Goal: Information Seeking & Learning: Check status

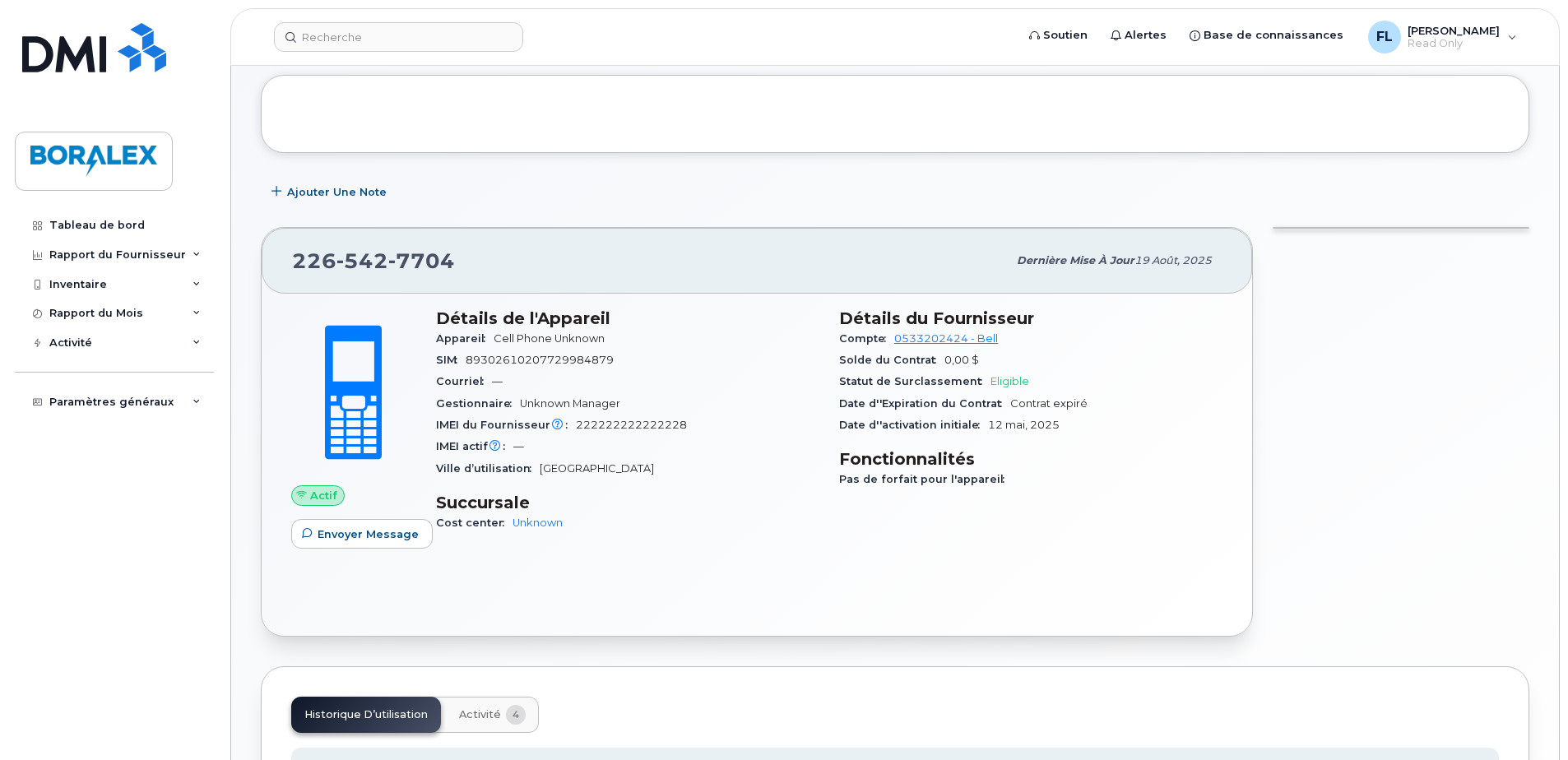
scroll to position [164, 0]
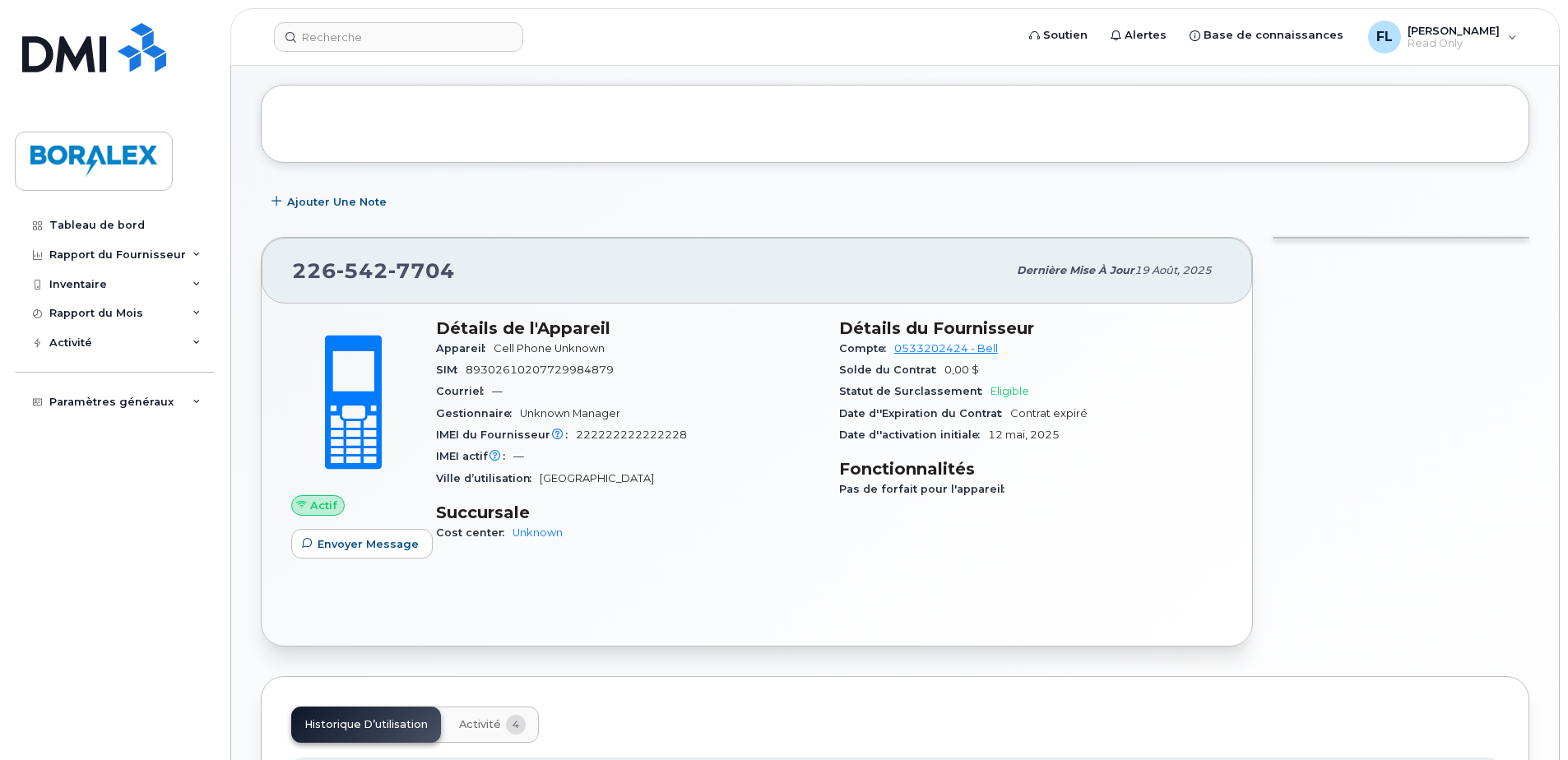
scroll to position [164, 0]
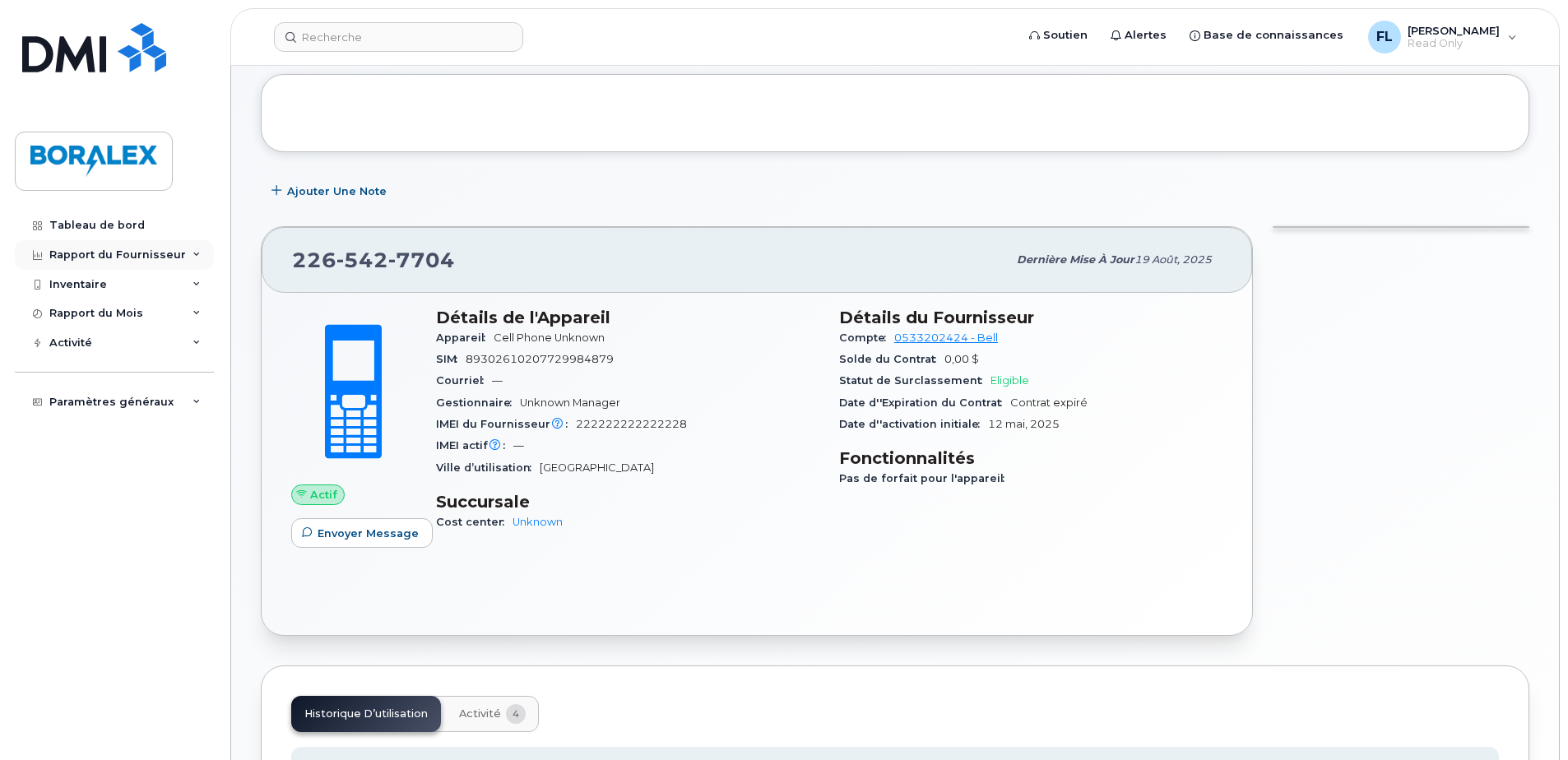
click at [110, 251] on div "Rapport du Fournisseur" at bounding box center [118, 254] width 137 height 13
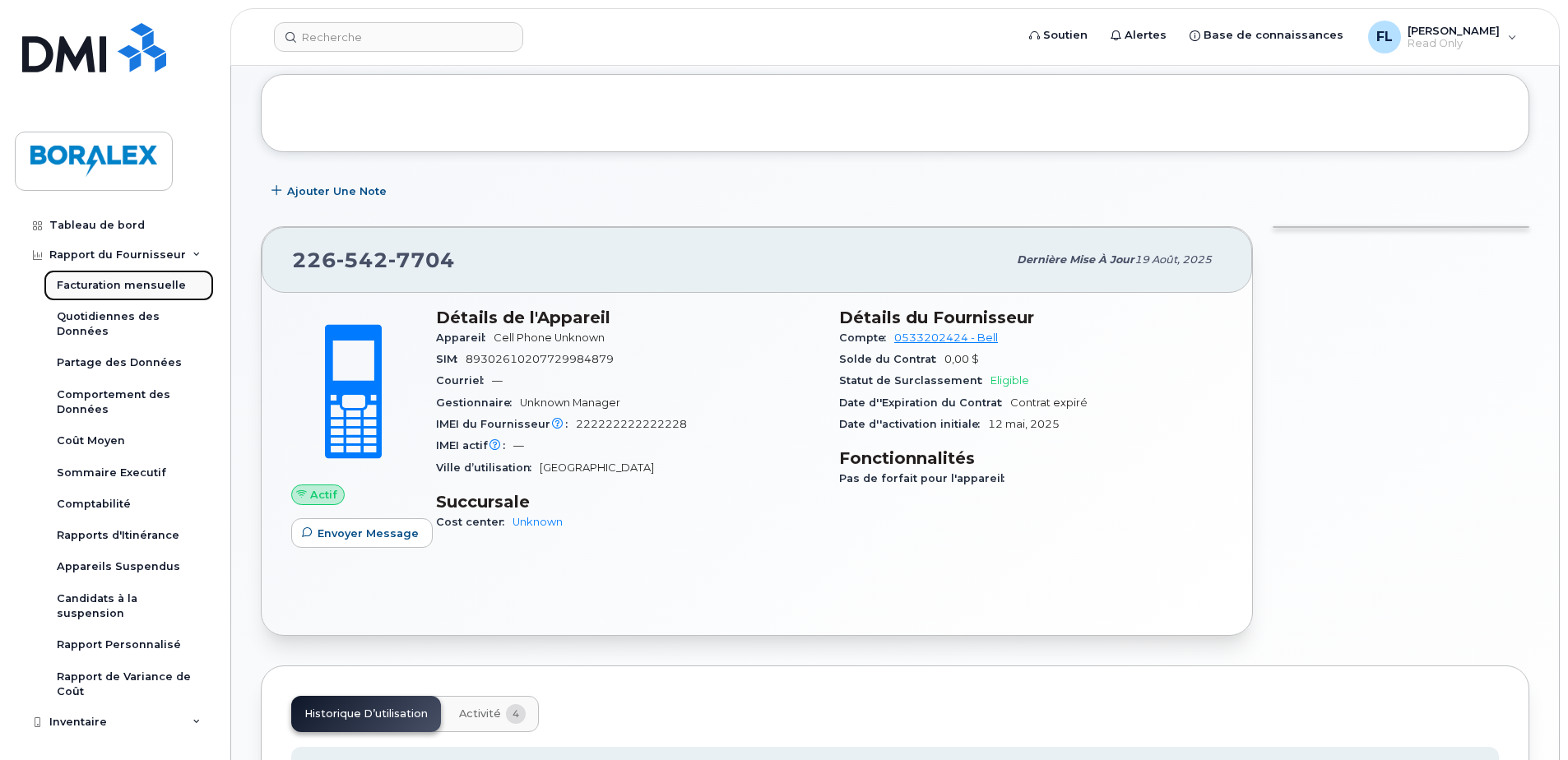
click at [102, 282] on div "Facturation mensuelle" at bounding box center [121, 285] width 130 height 15
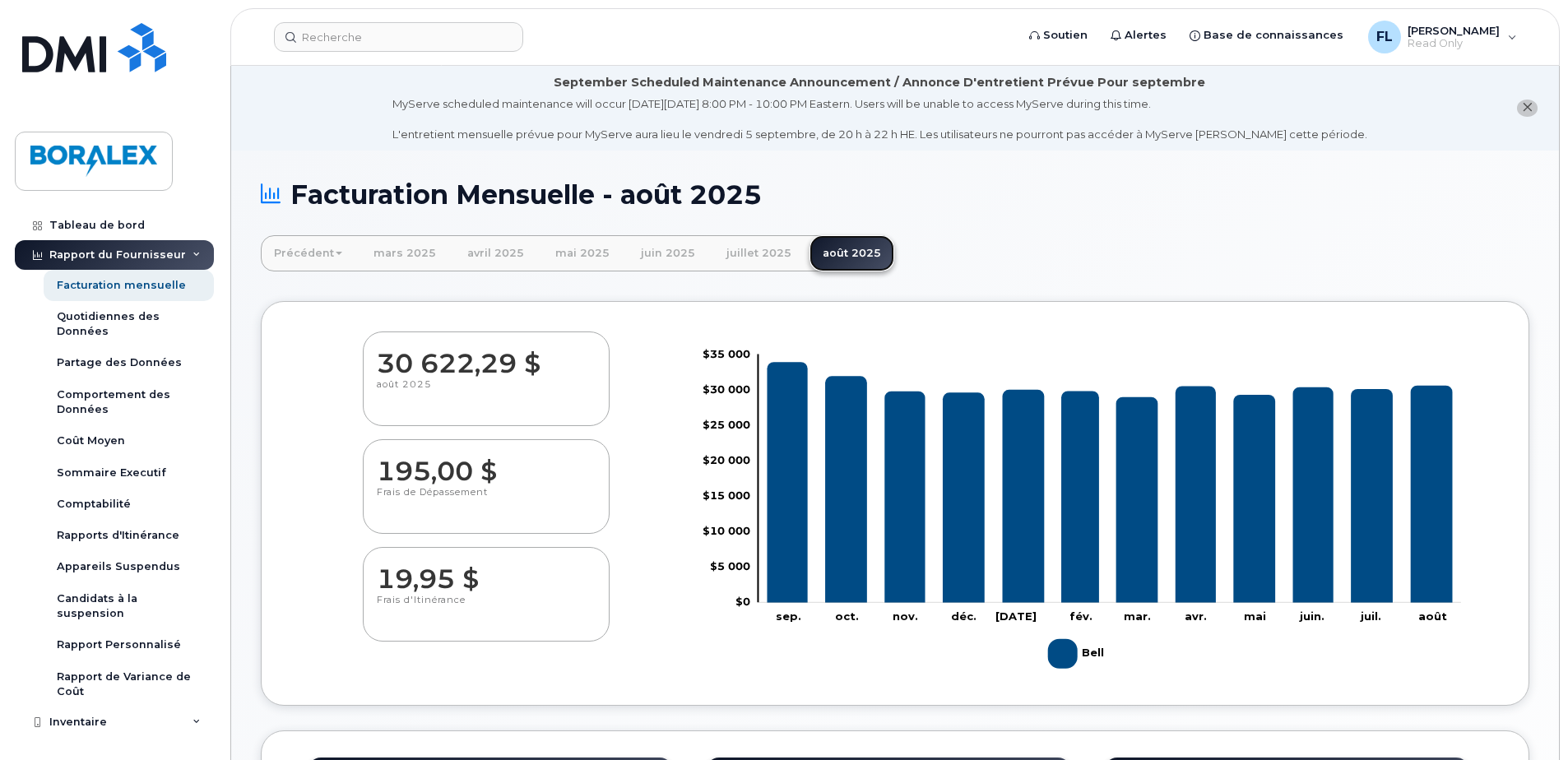
click at [833, 256] on link "août 2025" at bounding box center [852, 253] width 85 height 37
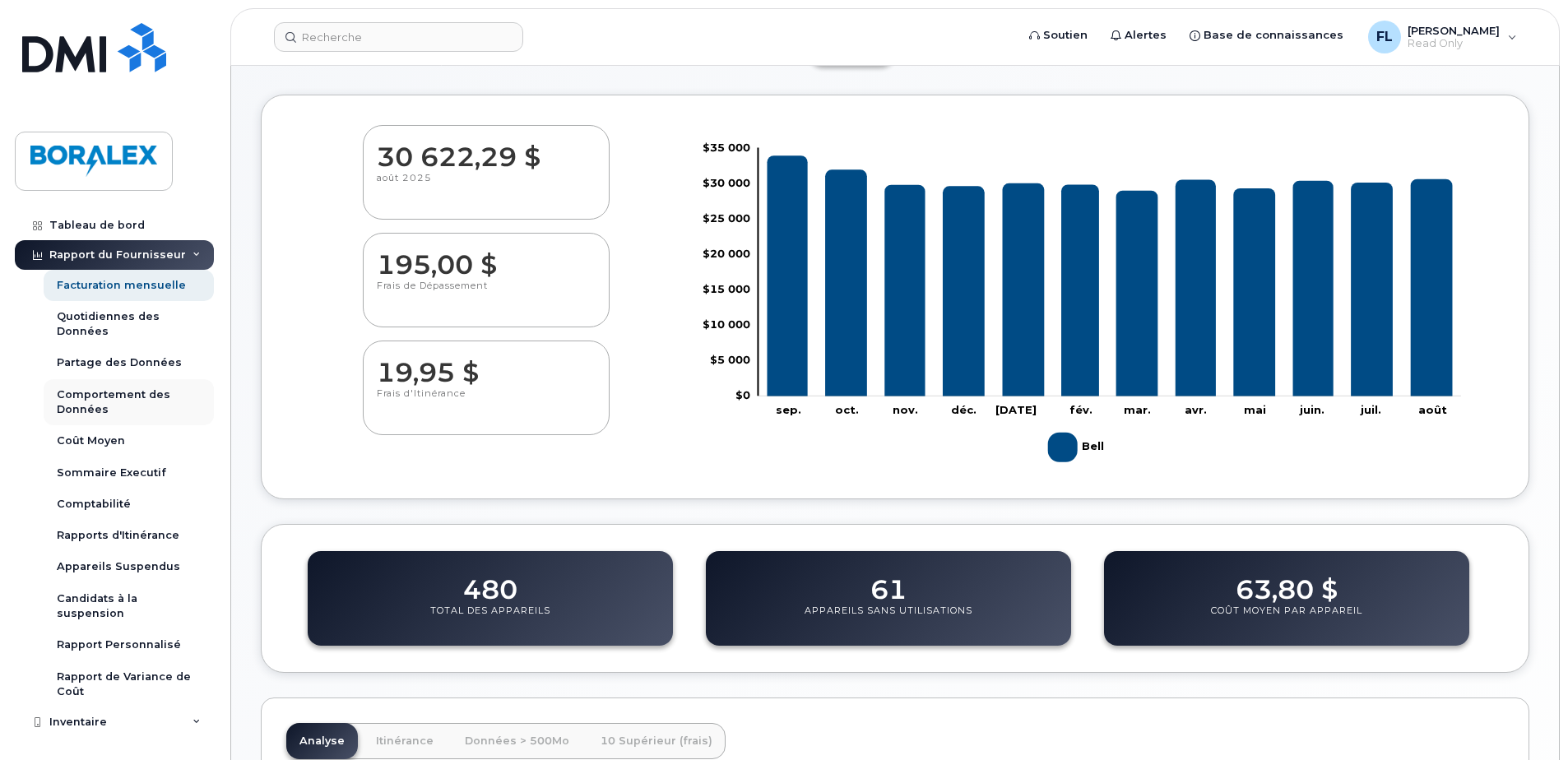
scroll to position [164, 0]
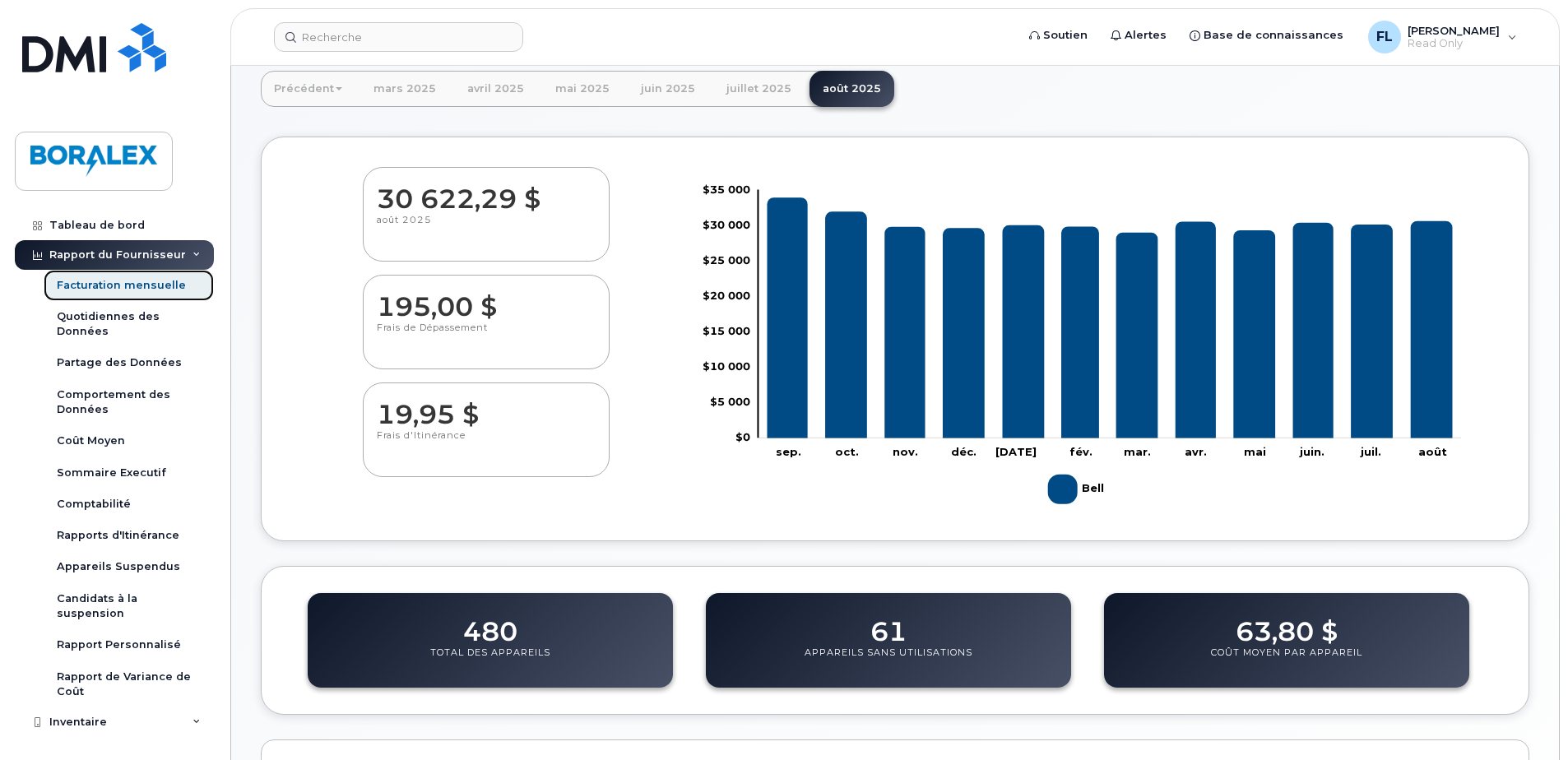
click at [104, 283] on div "Facturation mensuelle" at bounding box center [121, 285] width 130 height 15
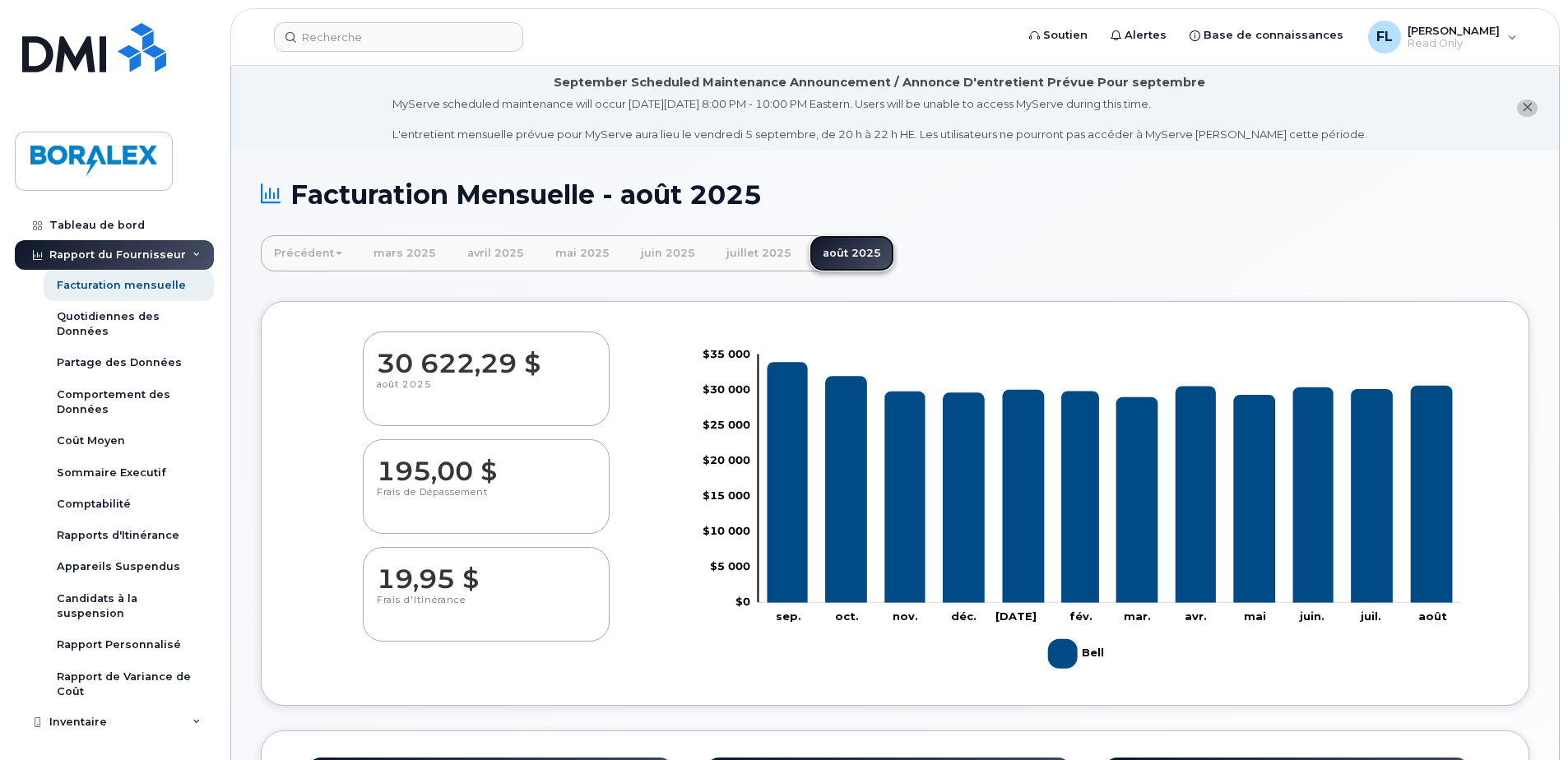
click at [829, 251] on link "août 2025" at bounding box center [852, 253] width 85 height 37
click at [84, 281] on div "Facturation mensuelle" at bounding box center [121, 285] width 130 height 15
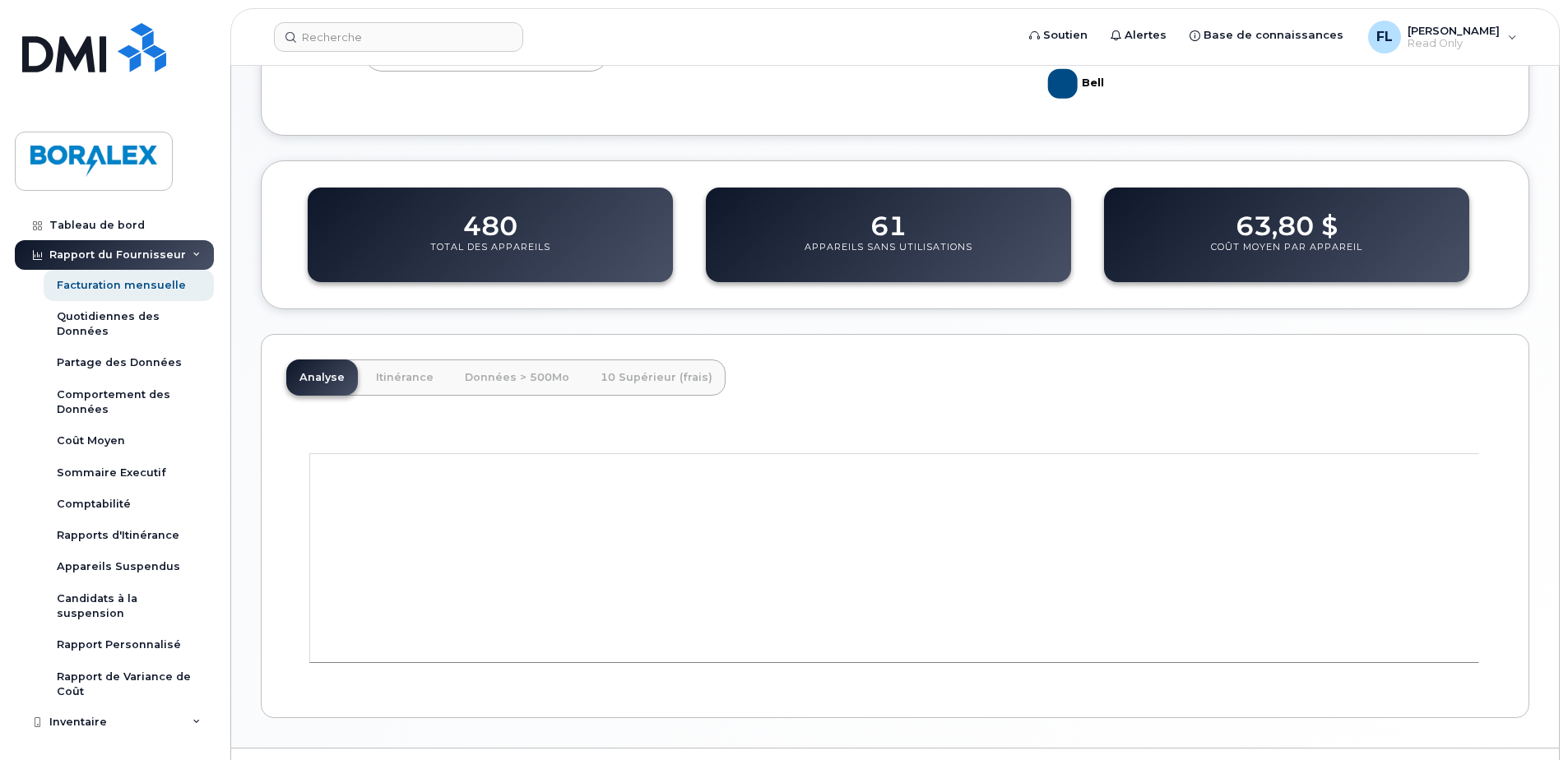
scroll to position [576, 0]
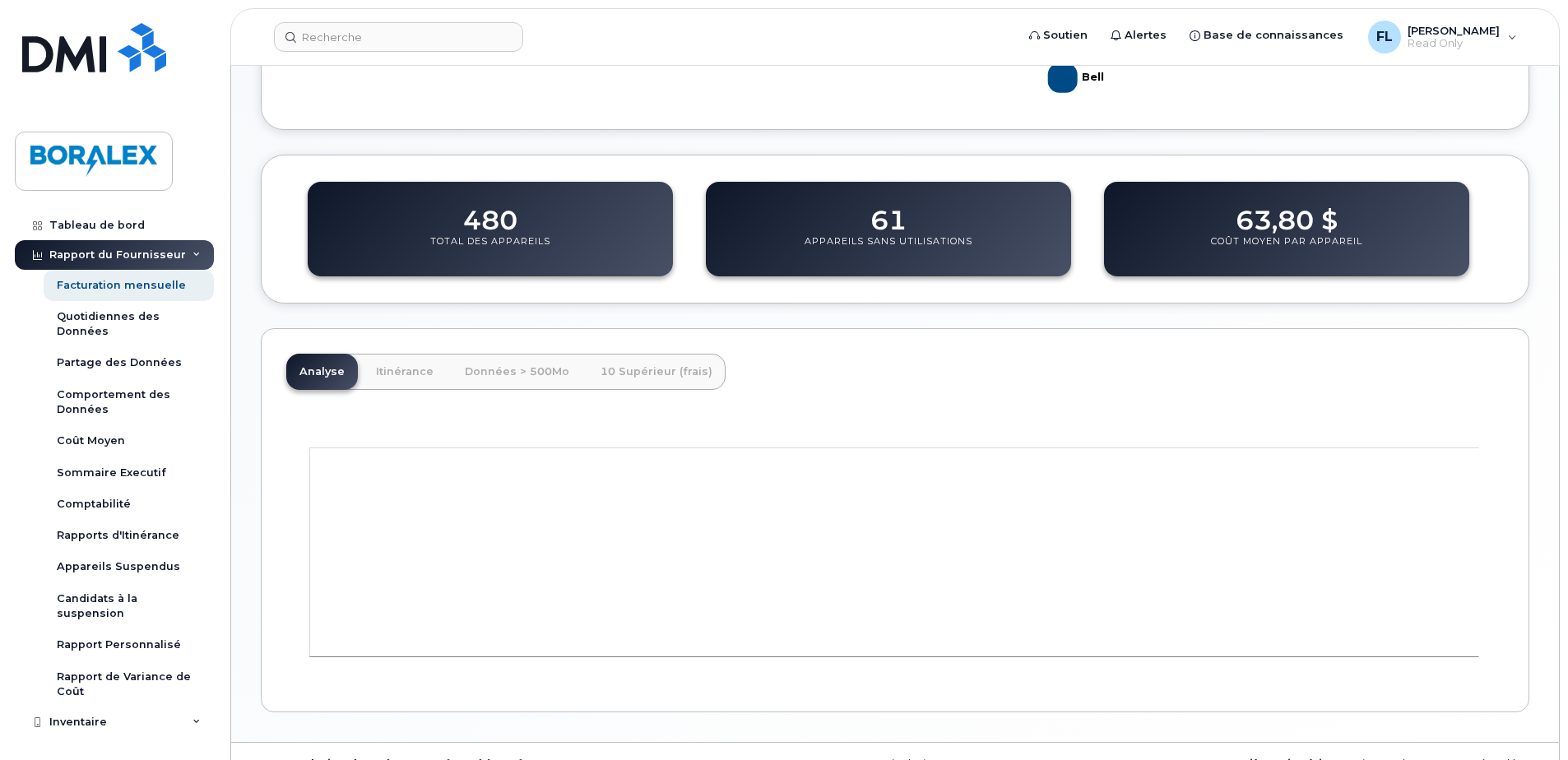
click at [525, 548] on rect "Graphique" at bounding box center [894, 552] width 1169 height 209
click at [392, 373] on link "Itinérance" at bounding box center [405, 371] width 84 height 37
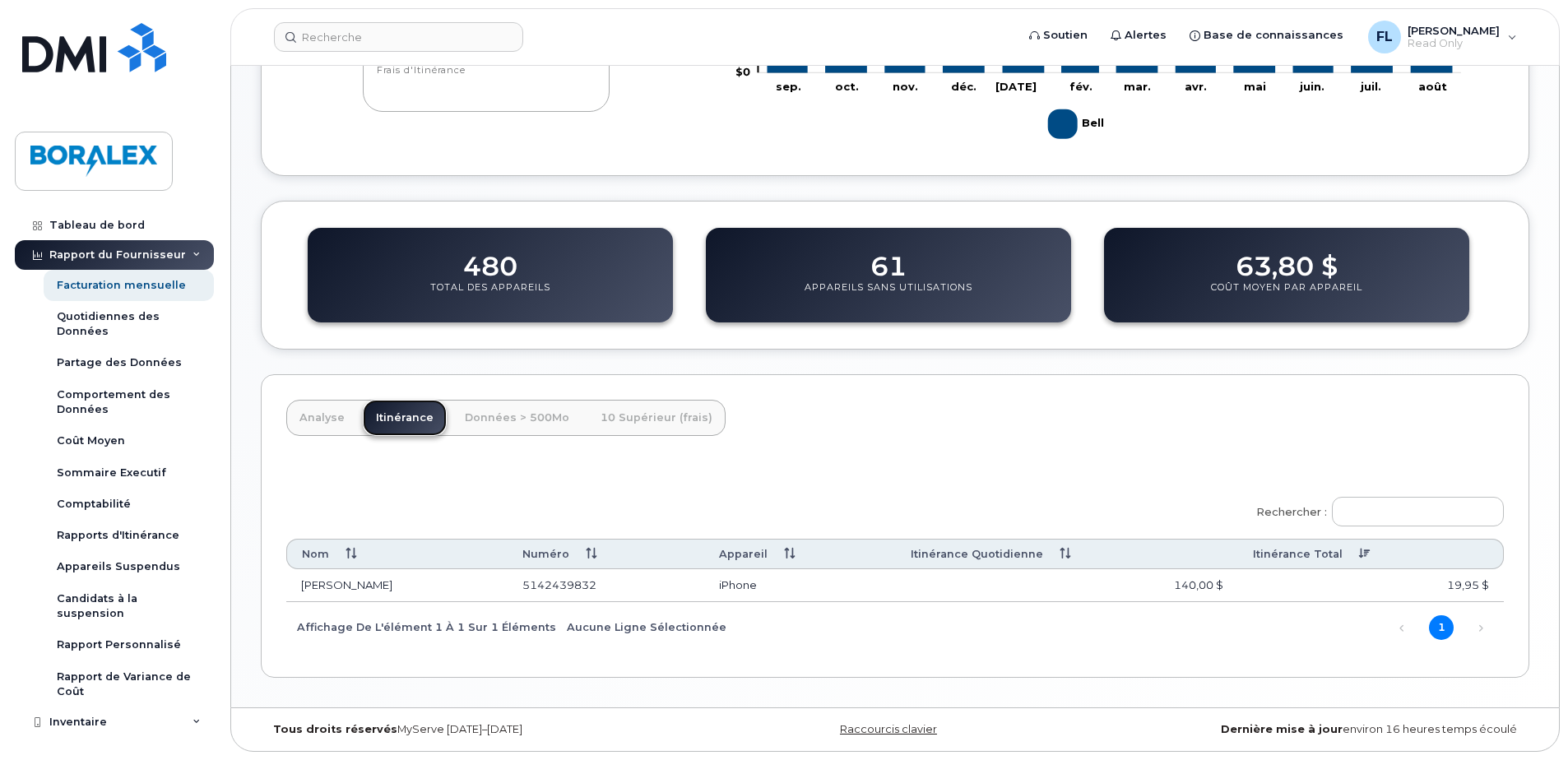
scroll to position [529, 0]
click at [323, 421] on link "Analyse" at bounding box center [322, 418] width 71 height 37
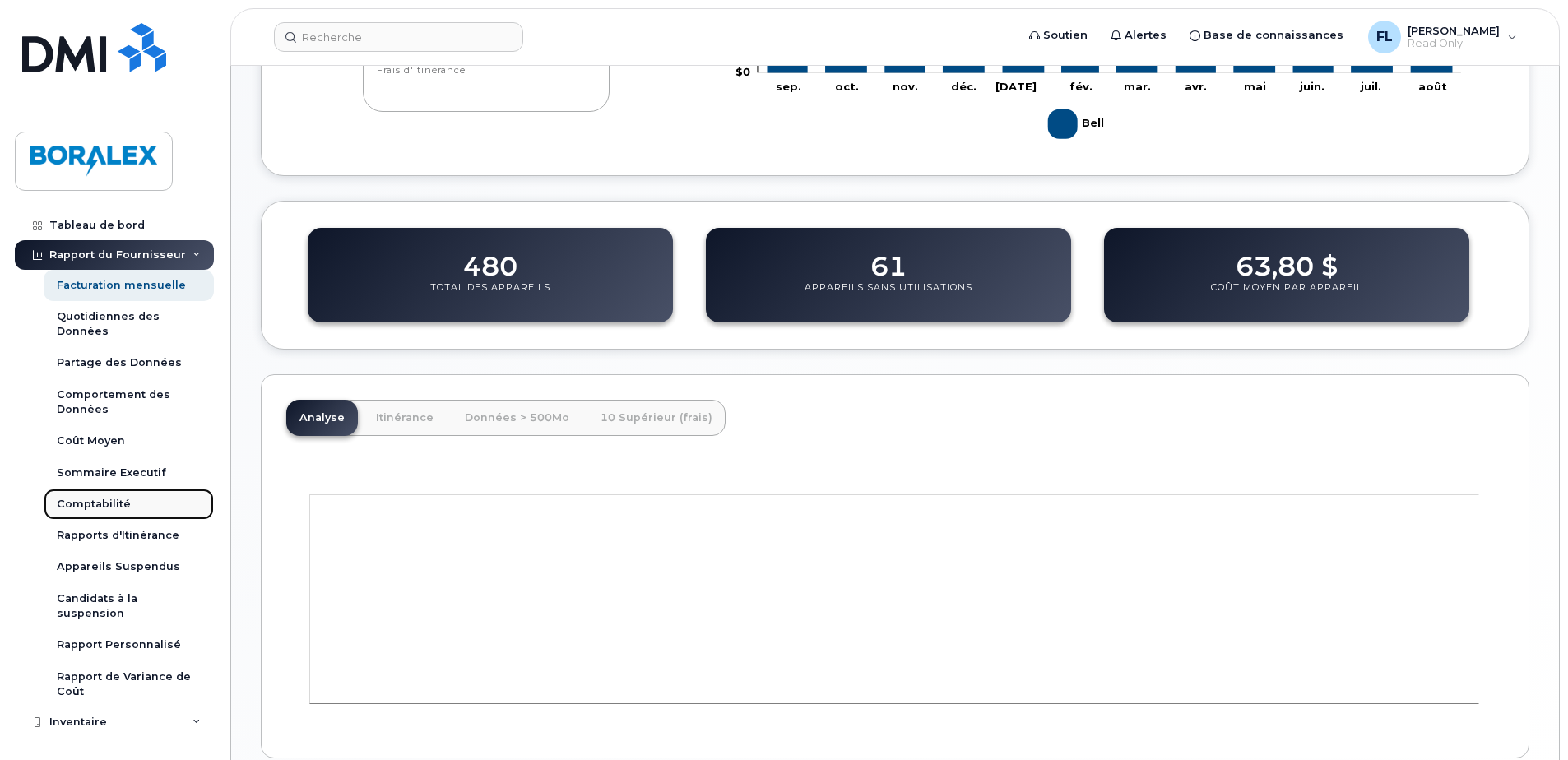
click at [87, 497] on div "Comptabilité" at bounding box center [93, 504] width 74 height 15
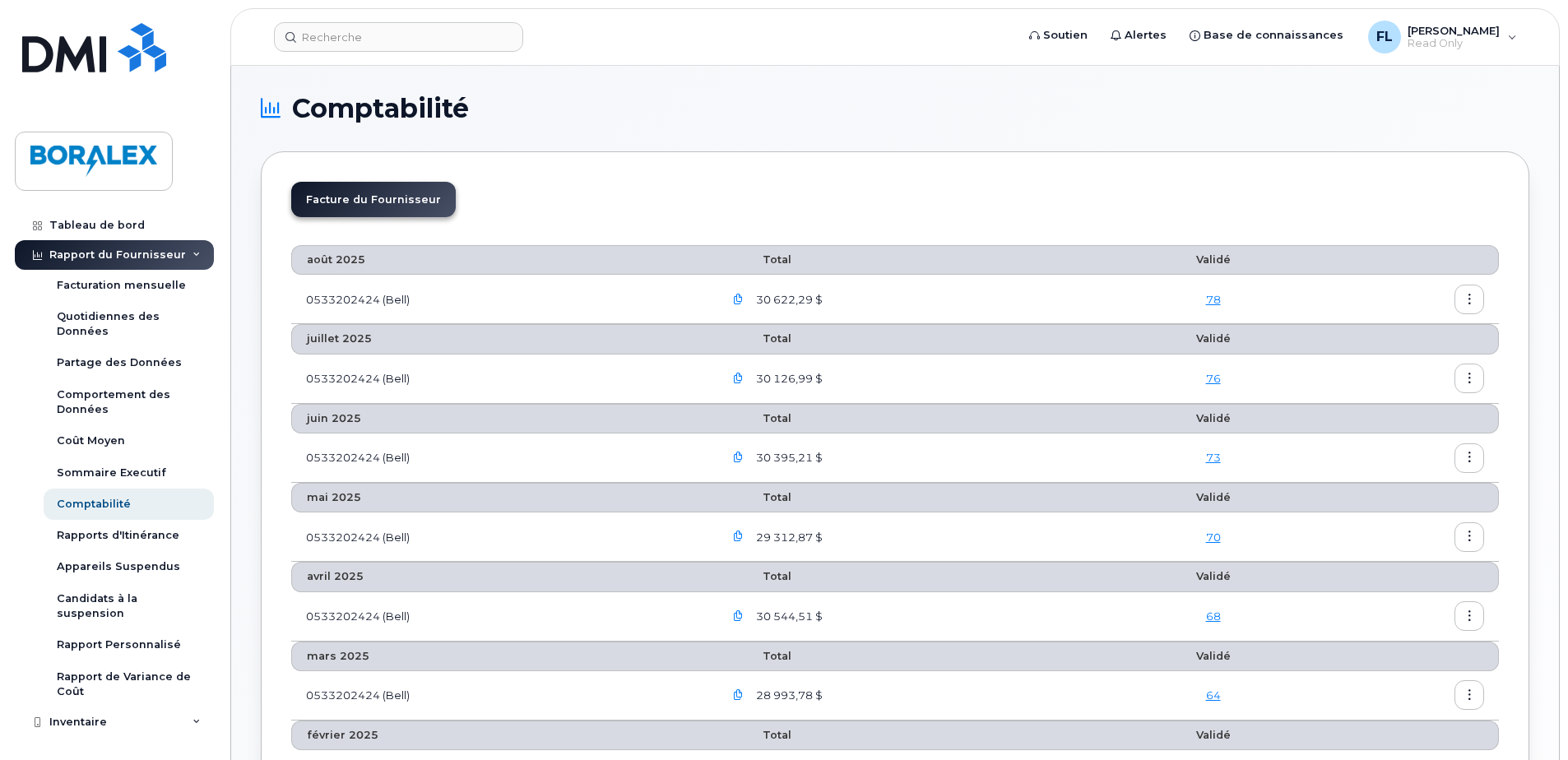
click at [739, 302] on icon "button" at bounding box center [738, 300] width 11 height 11
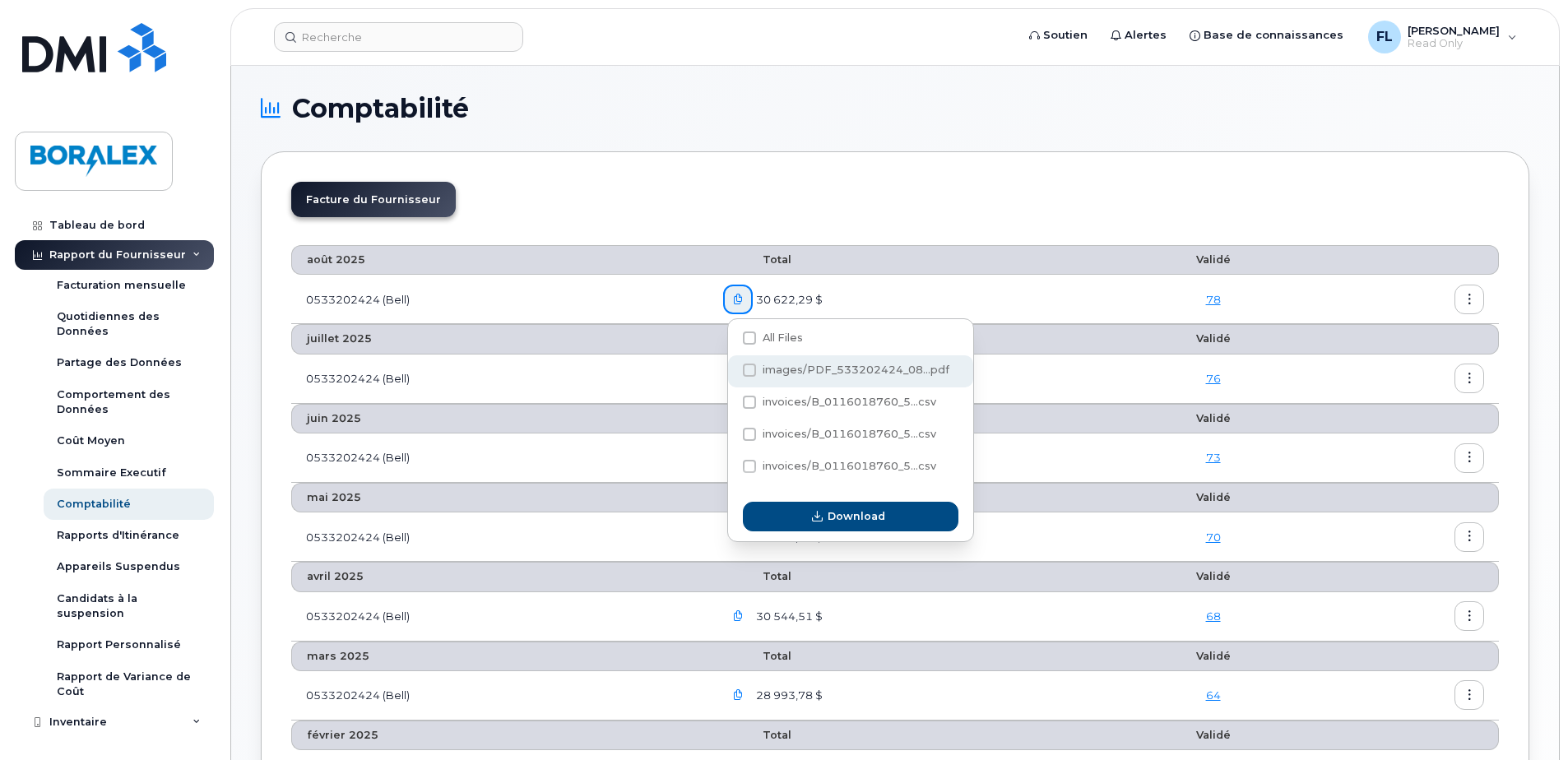
click at [841, 365] on span "images/PDF_533202424_08...pdf" at bounding box center [856, 369] width 187 height 12
click at [732, 367] on input "images/PDF_533202424_08...pdf" at bounding box center [728, 371] width 8 height 8
checkbox input "true"
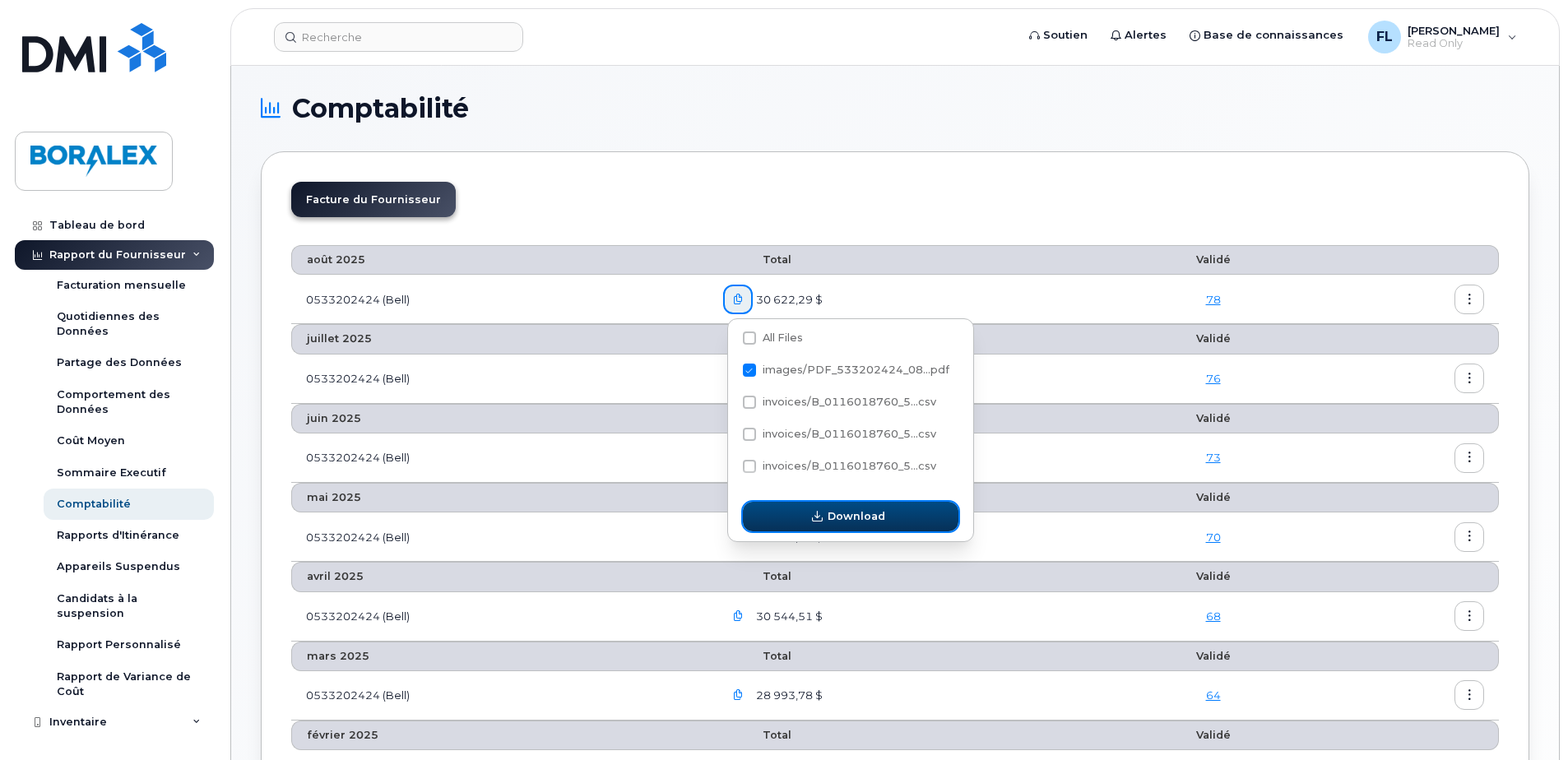
click at [826, 516] on span "button" at bounding box center [818, 517] width 16 height 16
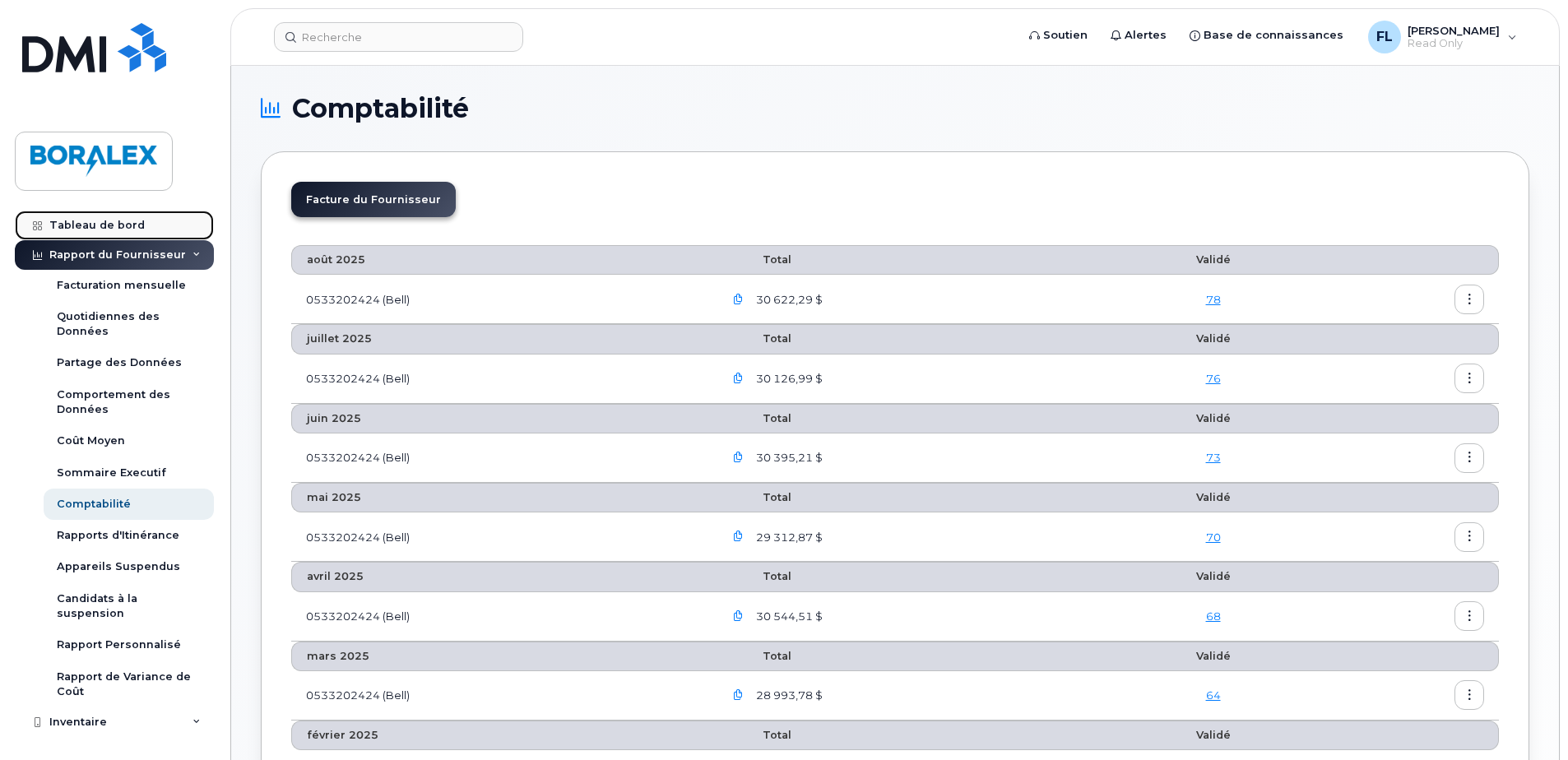
click at [90, 219] on div "Tableau de bord" at bounding box center [97, 225] width 95 height 13
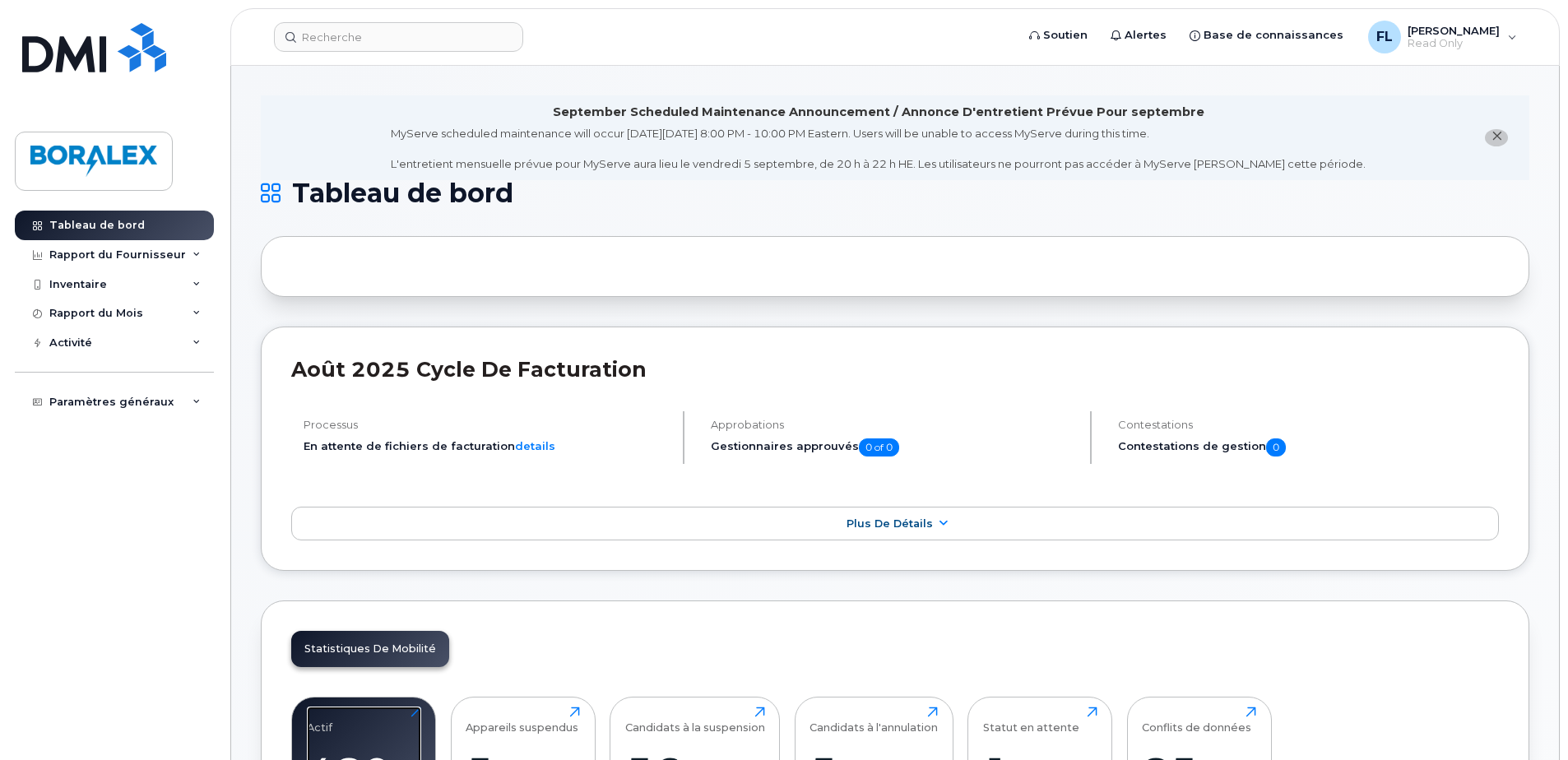
click at [343, 718] on div "Actif 480 Cliquez pour voir plus" at bounding box center [364, 759] width 115 height 105
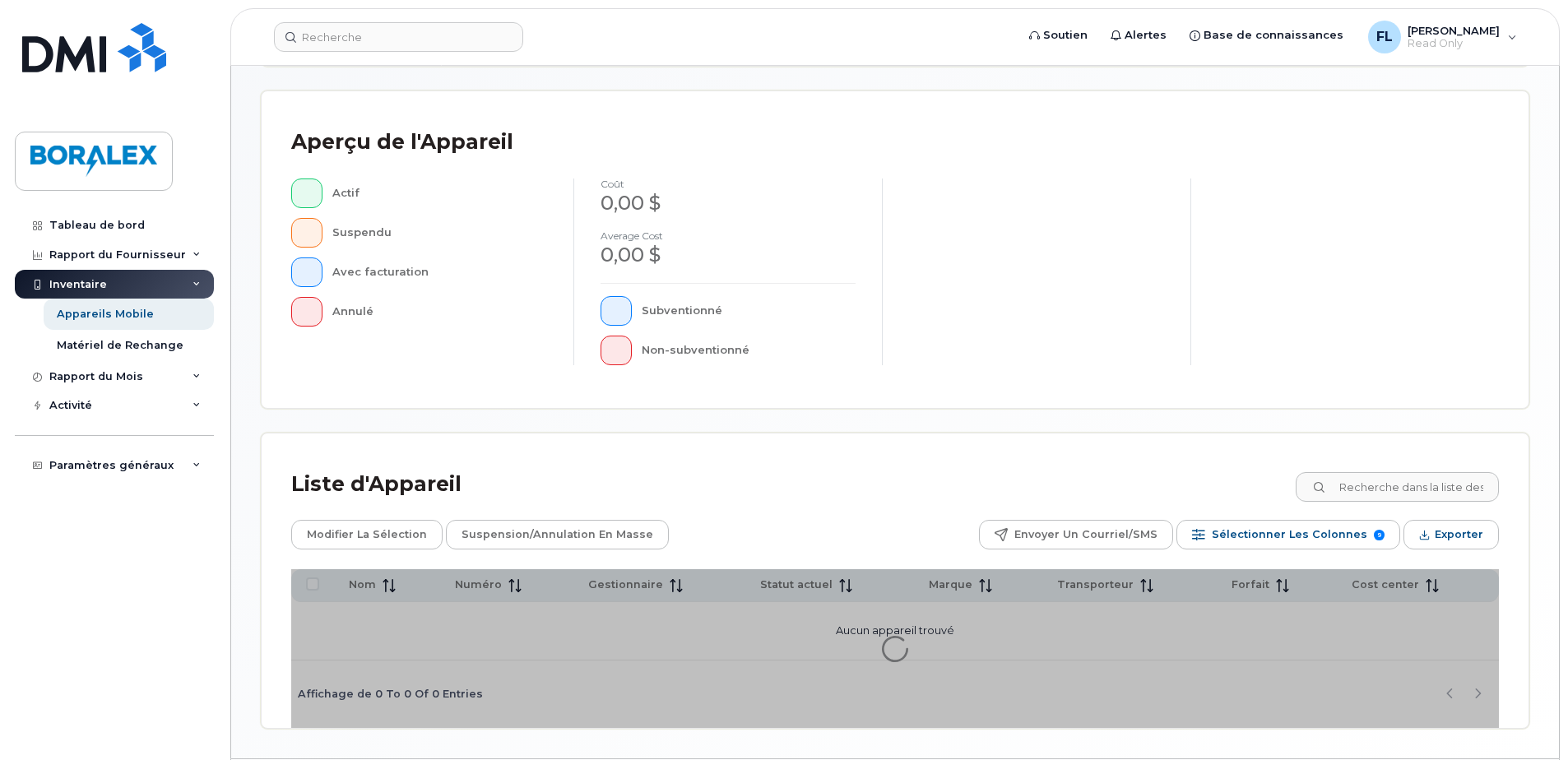
scroll to position [376, 0]
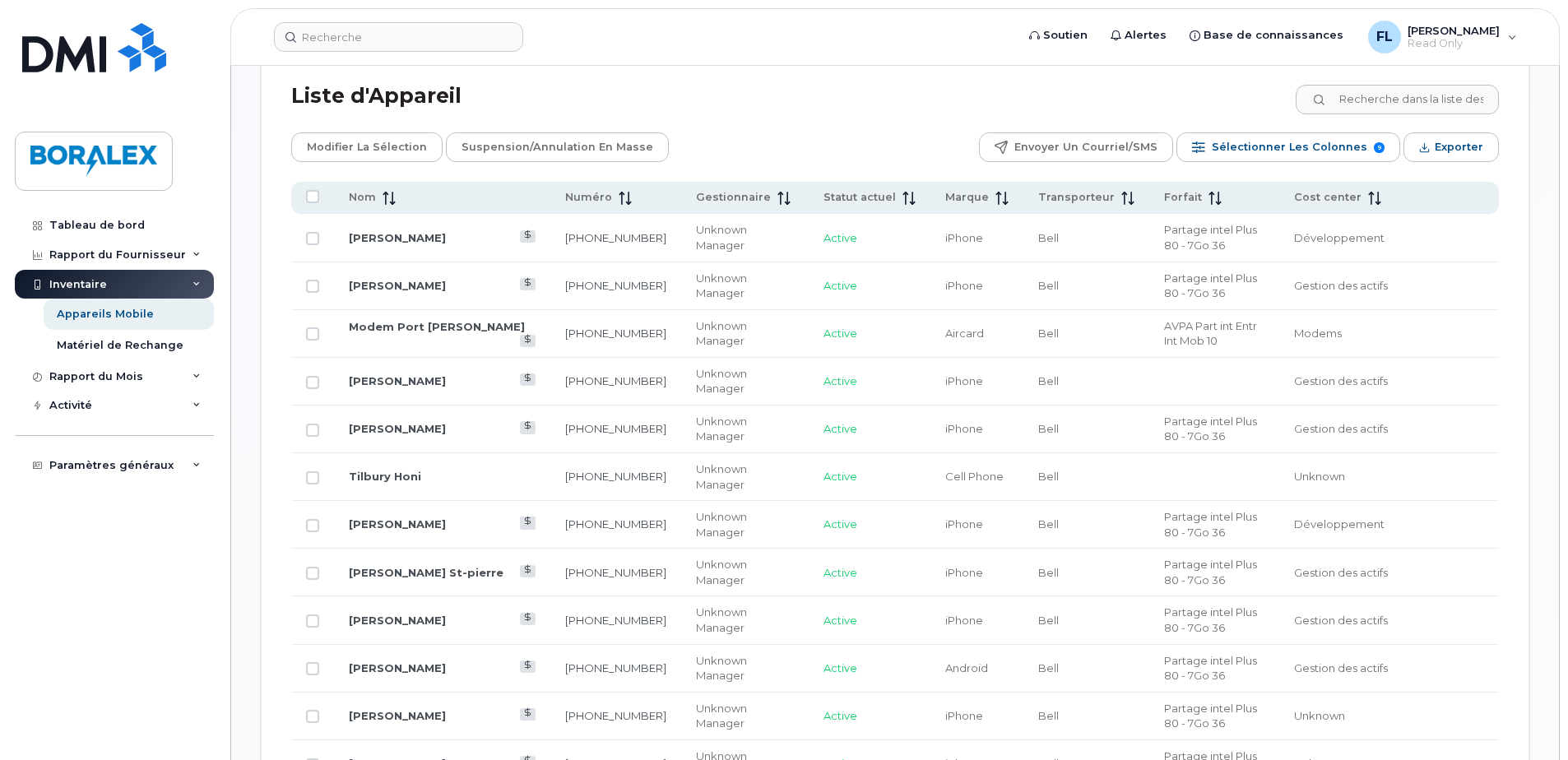
scroll to position [787, 0]
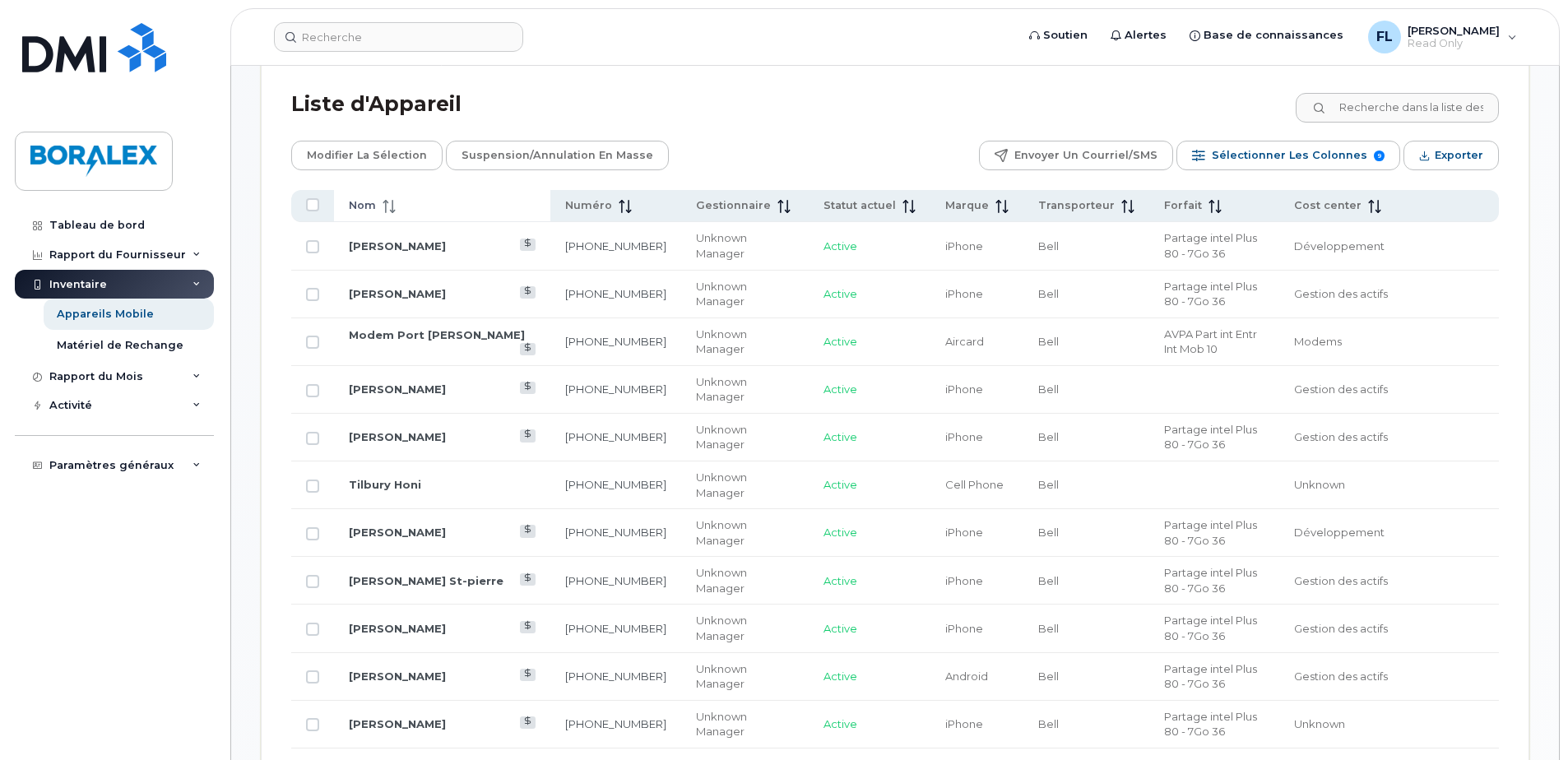
click at [389, 204] on icon at bounding box center [389, 206] width 13 height 13
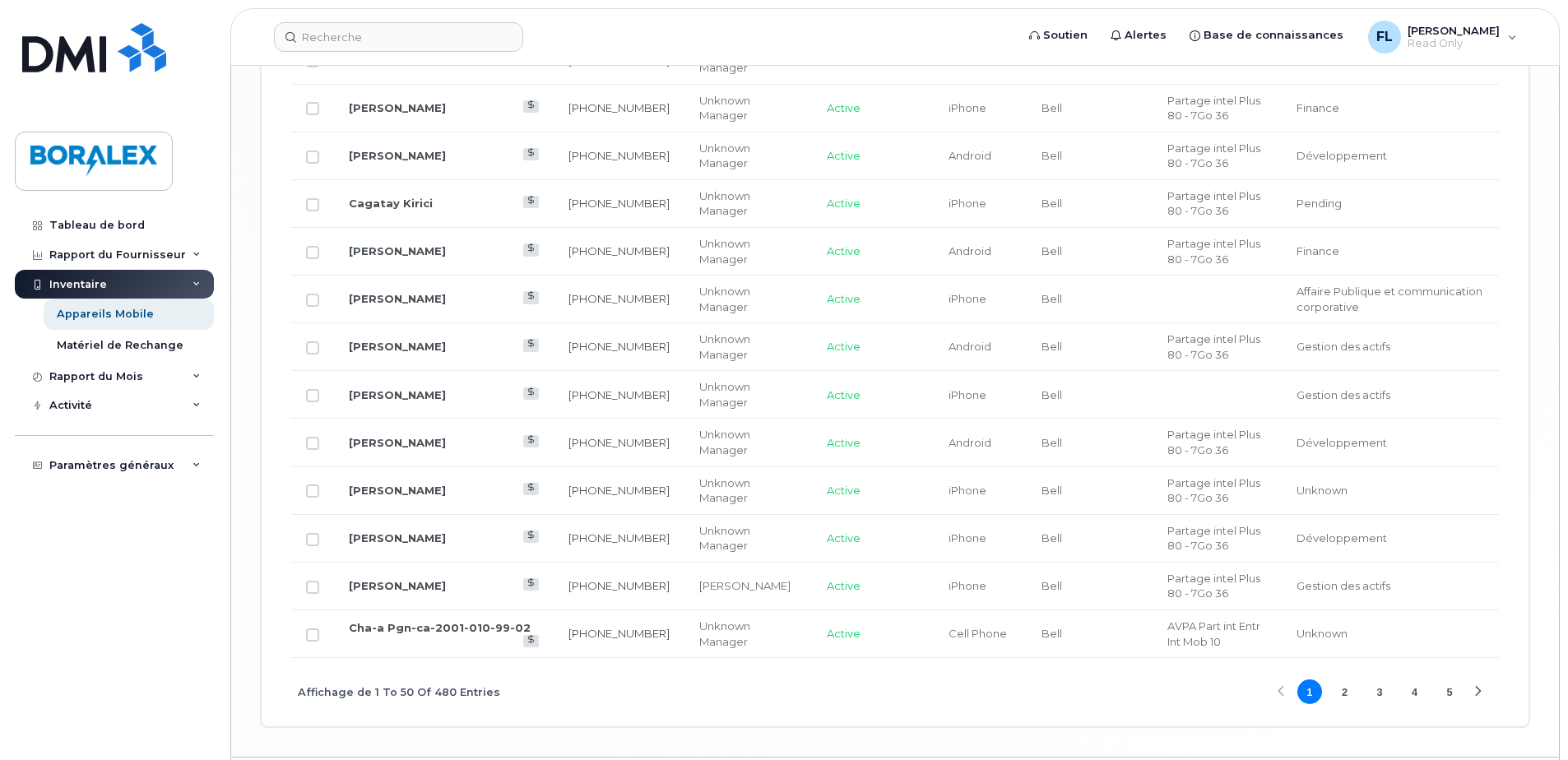
scroll to position [2746, 0]
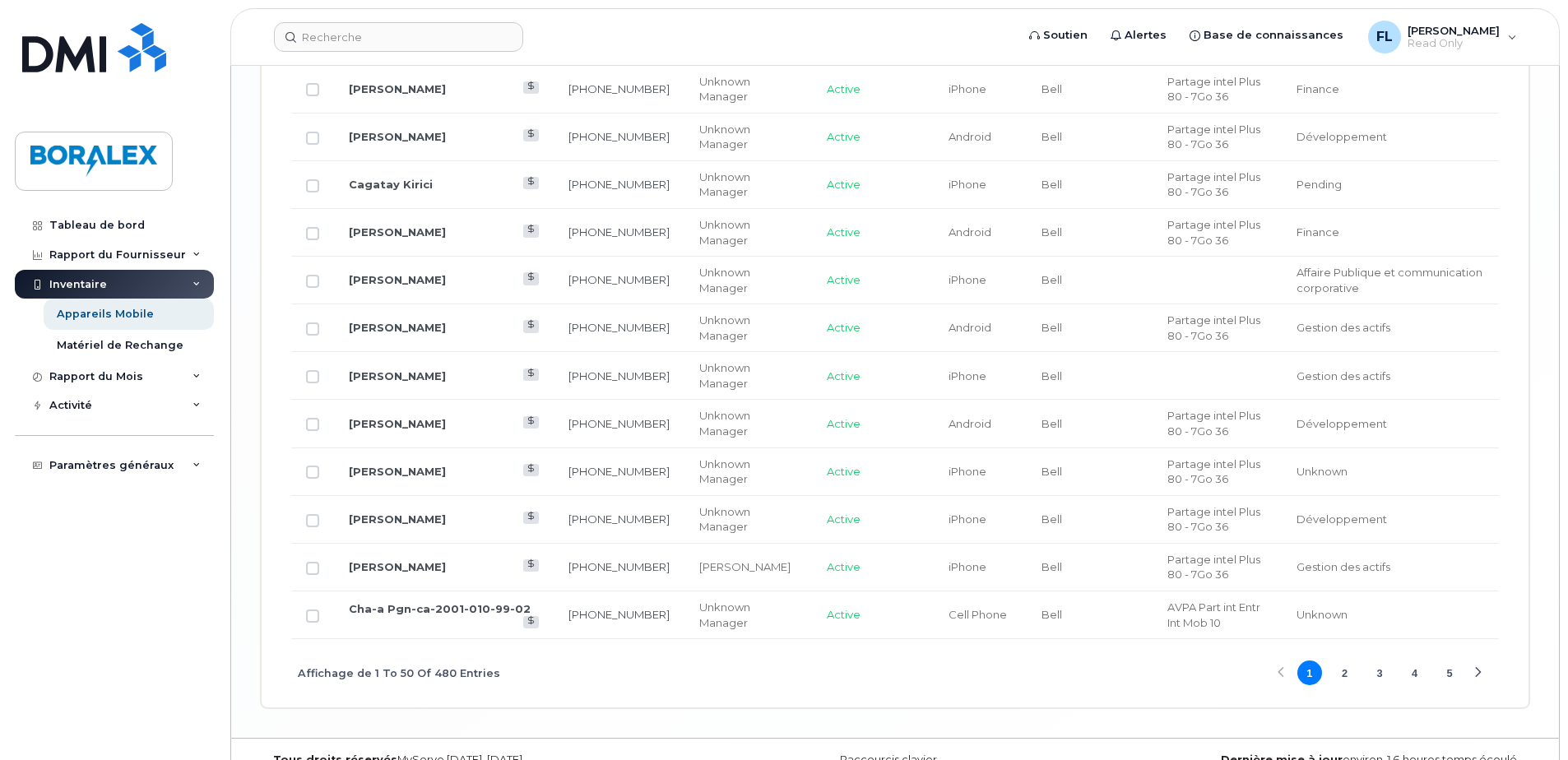
click at [1379, 660] on button "3" at bounding box center [1380, 672] width 25 height 25
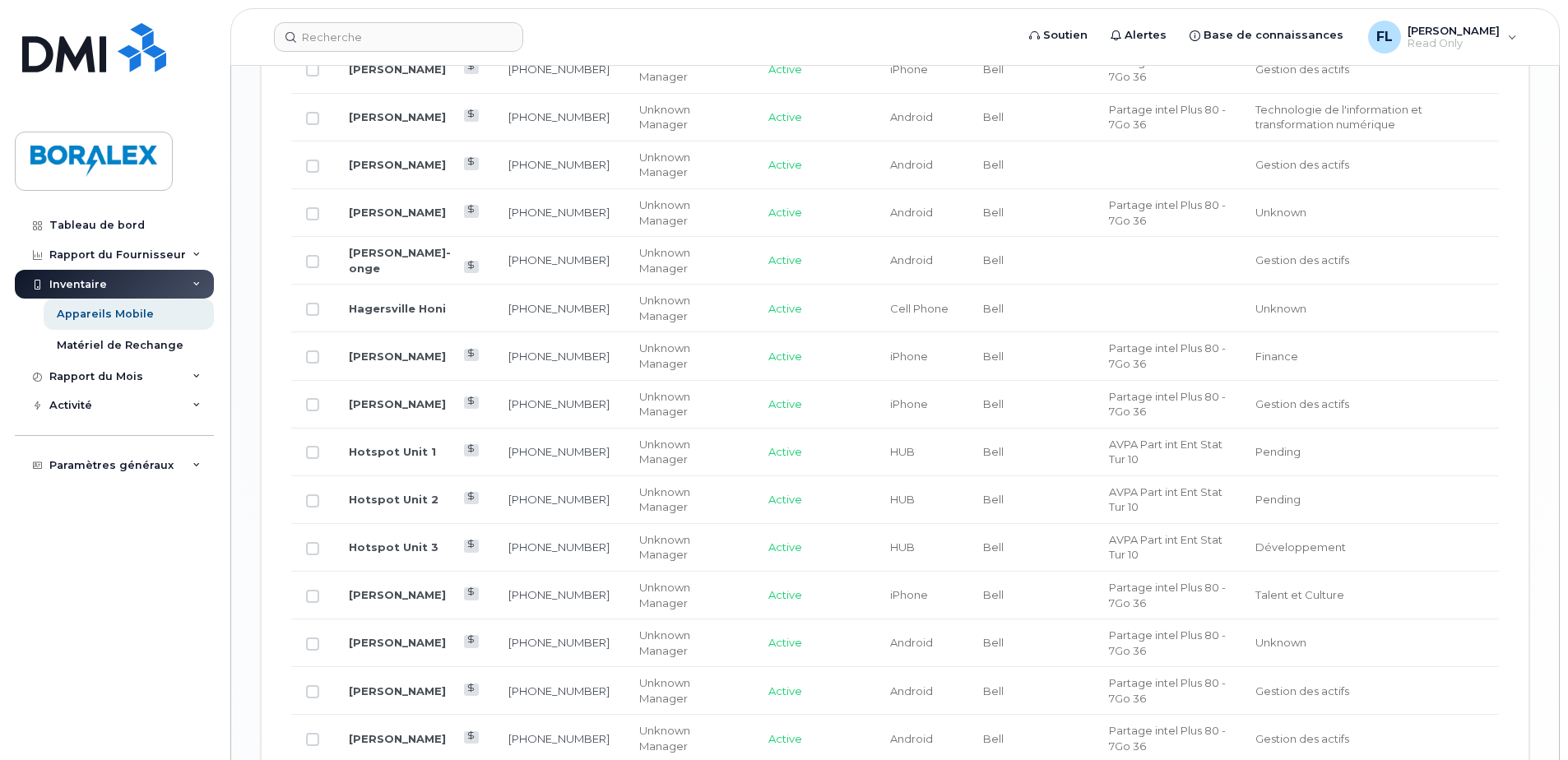
scroll to position [2170, 0]
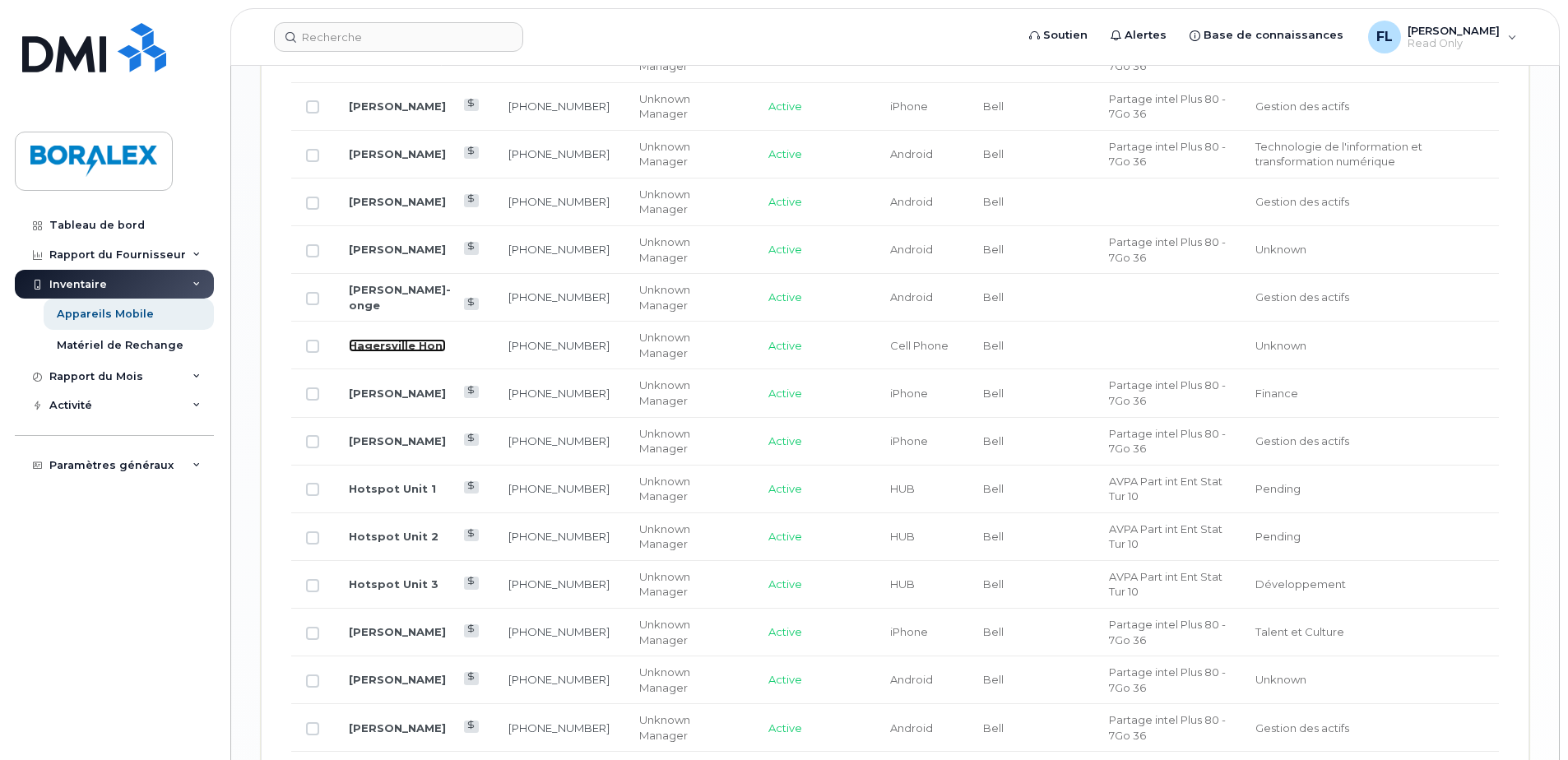
click at [386, 344] on link "Hagersville Honi" at bounding box center [397, 344] width 97 height 13
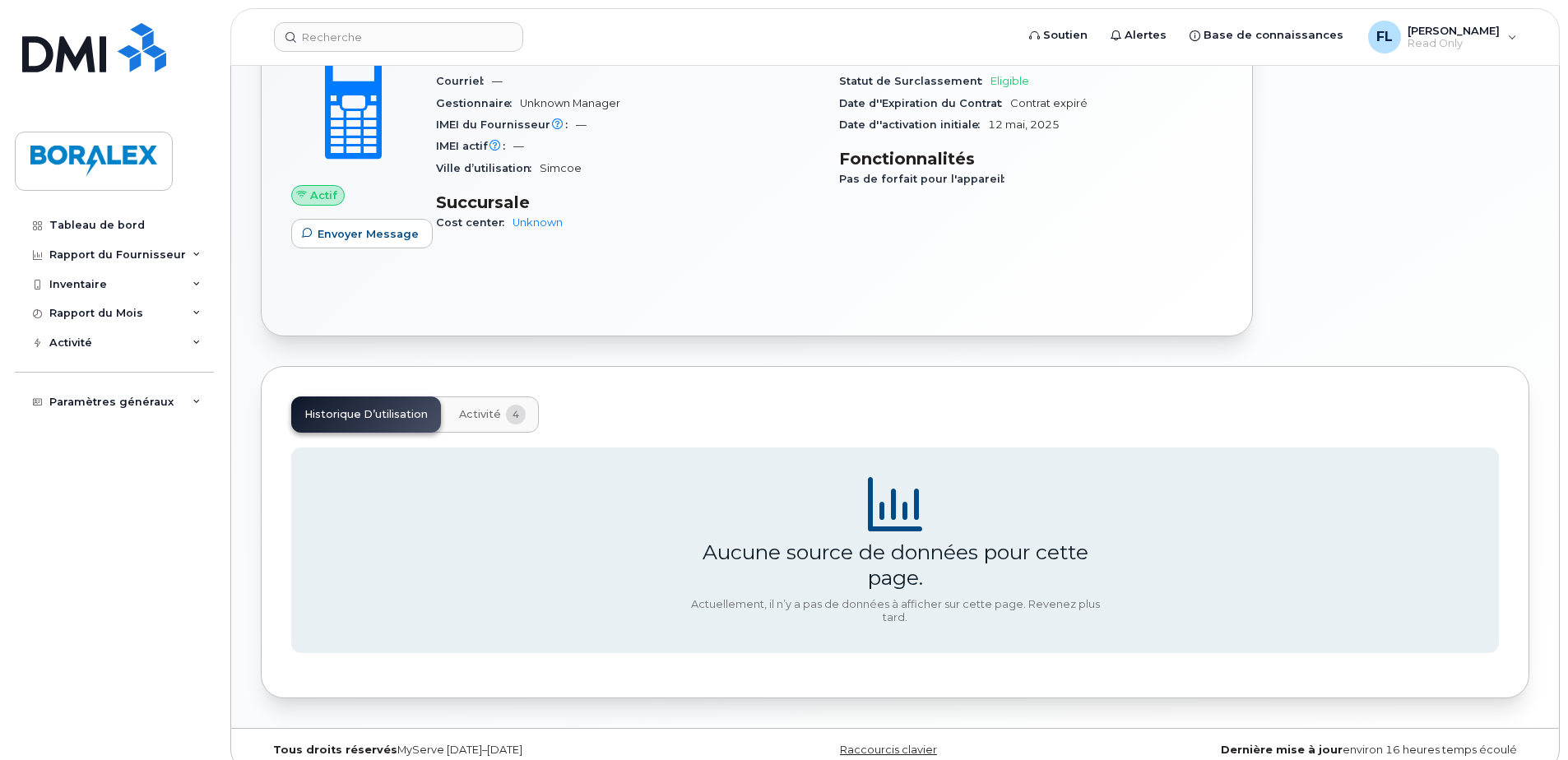
scroll to position [485, 0]
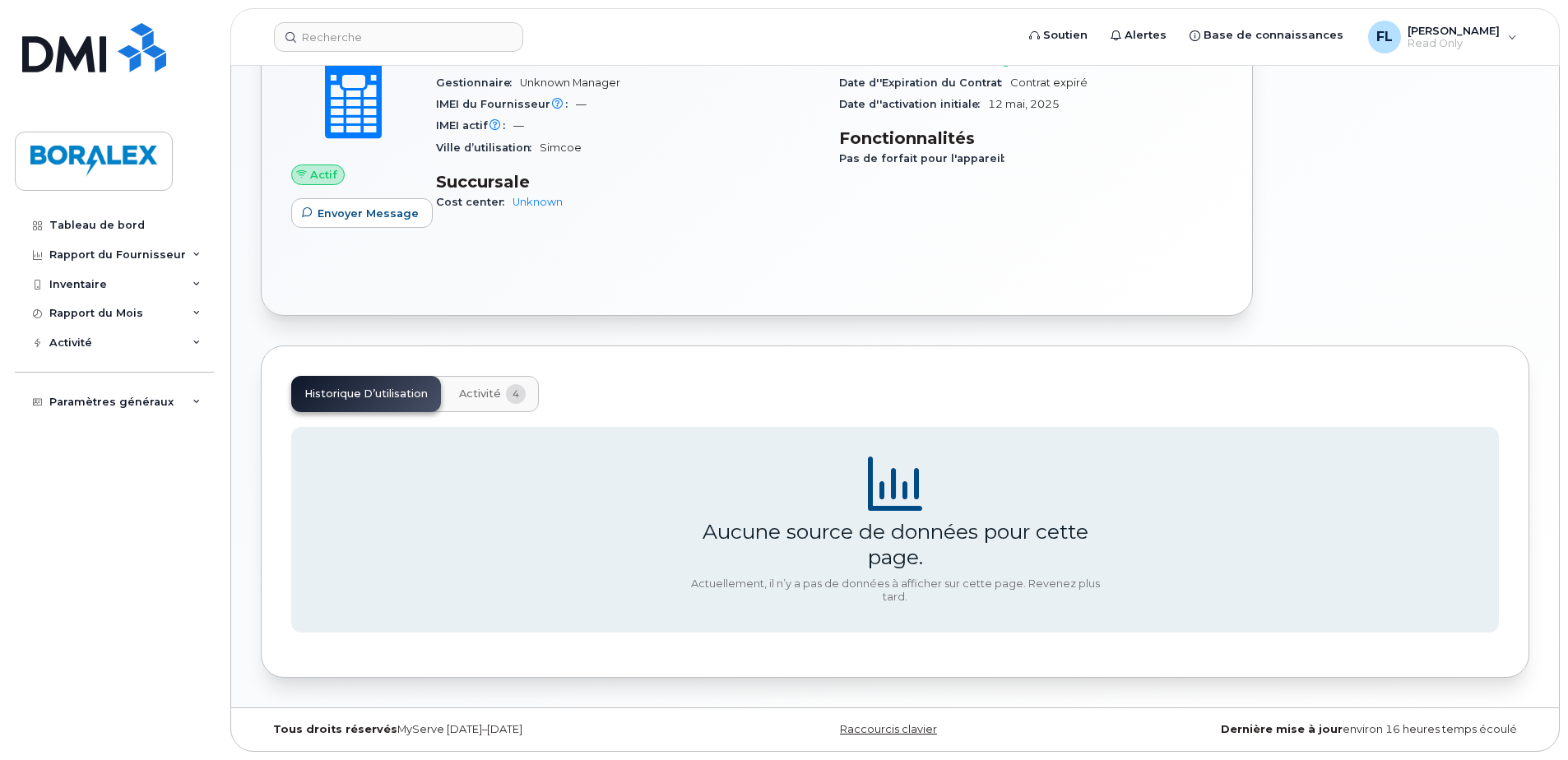
click at [510, 391] on span "4" at bounding box center [516, 394] width 20 height 20
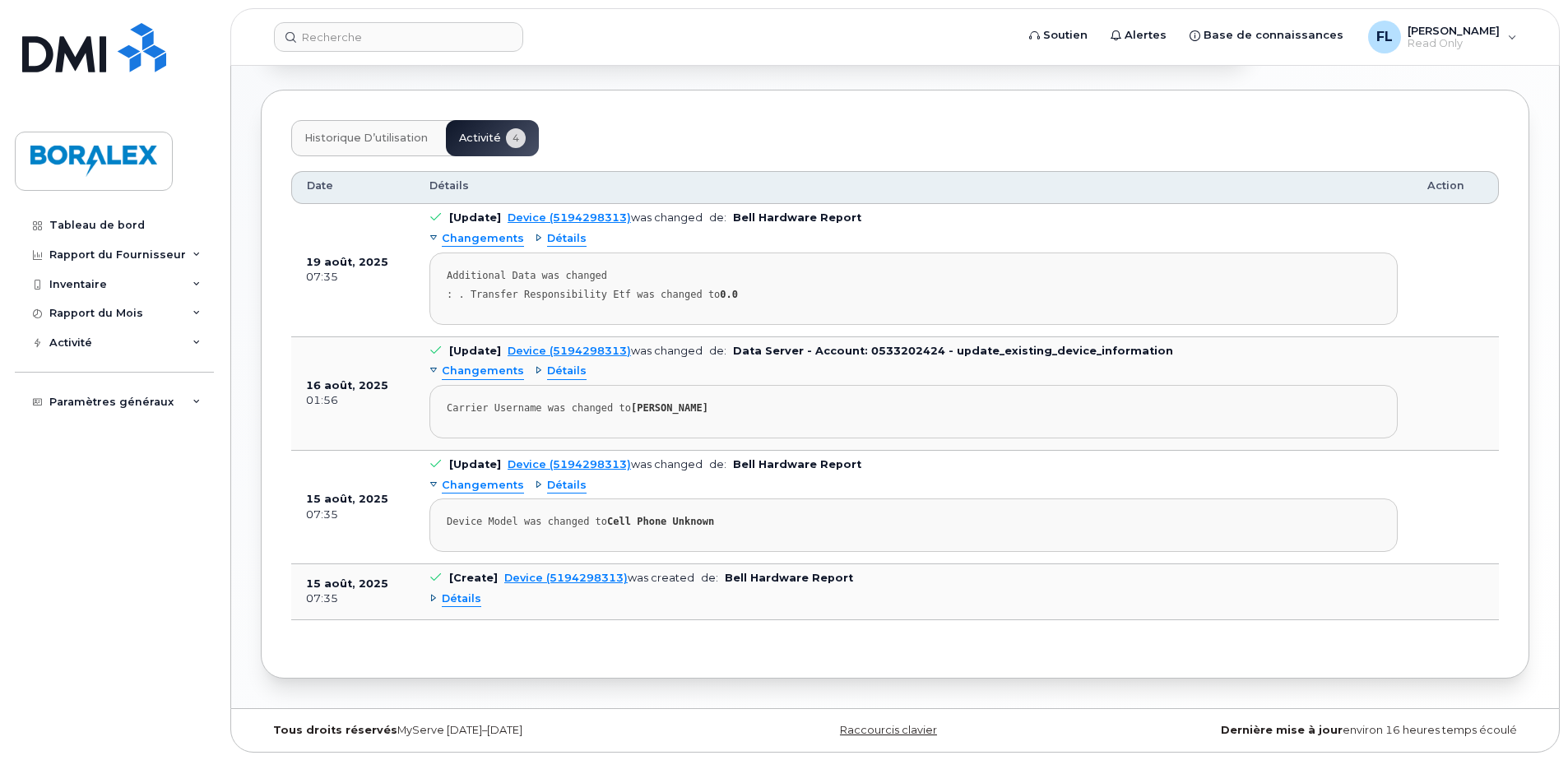
scroll to position [741, 0]
